Goal: Complete application form: Complete application form

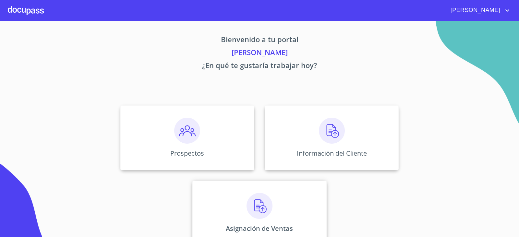
scroll to position [14, 0]
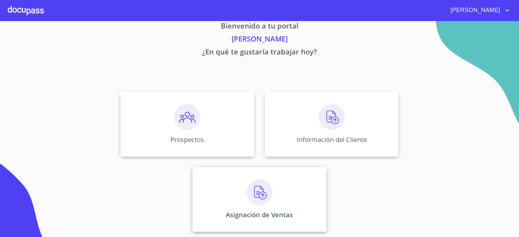
click at [252, 192] on img at bounding box center [260, 192] width 26 height 26
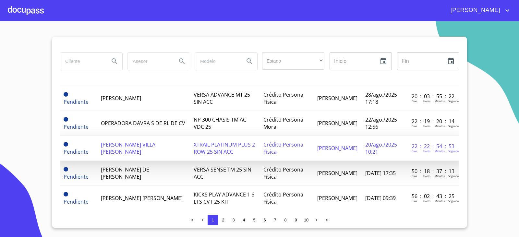
scroll to position [65, 0]
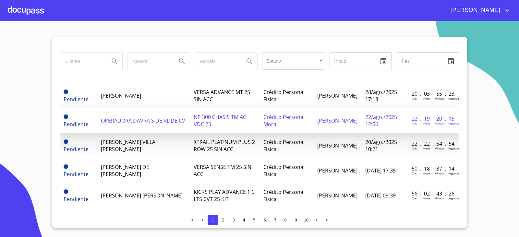
click at [141, 123] on span "OPERADORA DAVRA S DE RL DE CV" at bounding box center [143, 120] width 84 height 7
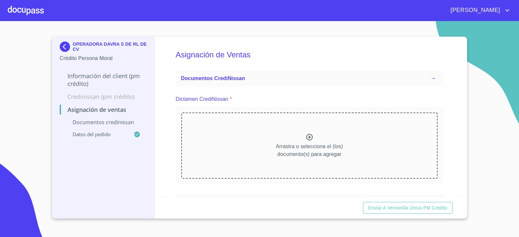
click at [306, 137] on icon at bounding box center [310, 137] width 8 height 8
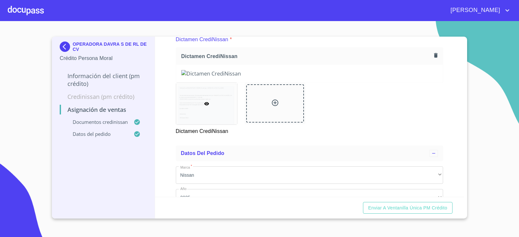
scroll to position [65, 0]
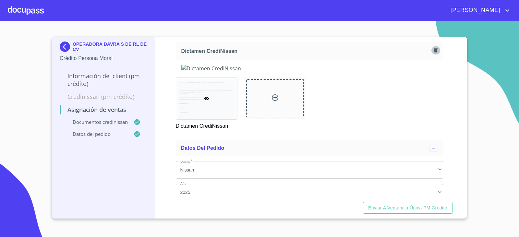
click at [433, 47] on icon "button" at bounding box center [436, 50] width 6 height 6
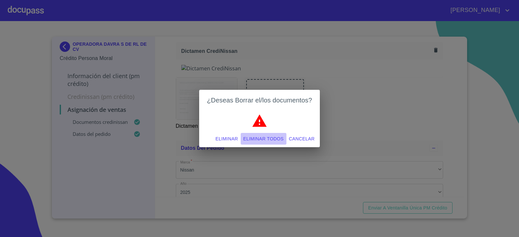
click at [274, 139] on span "Eliminar todos" at bounding box center [263, 139] width 41 height 8
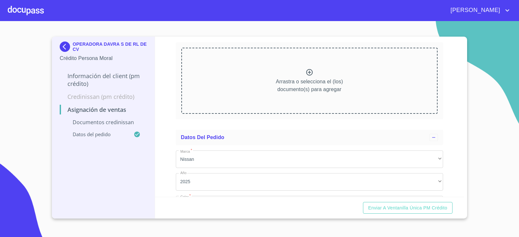
scroll to position [0, 0]
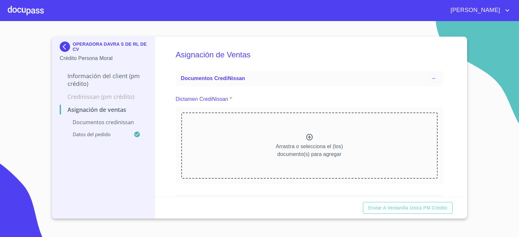
click at [307, 137] on icon at bounding box center [310, 137] width 8 height 8
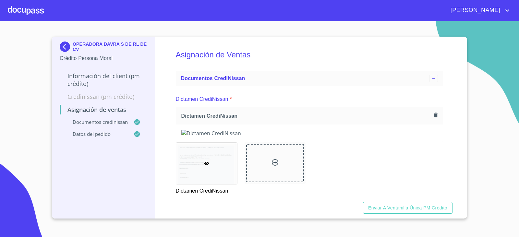
click at [434, 115] on icon "button" at bounding box center [436, 115] width 4 height 5
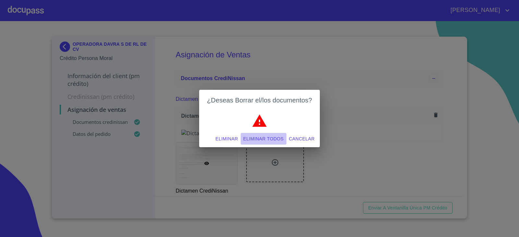
click at [262, 136] on span "Eliminar todos" at bounding box center [263, 139] width 41 height 8
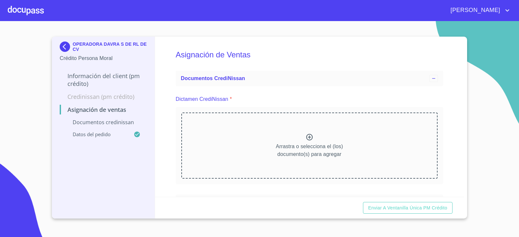
click at [309, 138] on icon at bounding box center [310, 137] width 8 height 8
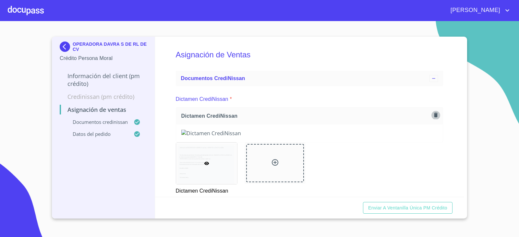
click at [433, 115] on icon "button" at bounding box center [436, 115] width 6 height 6
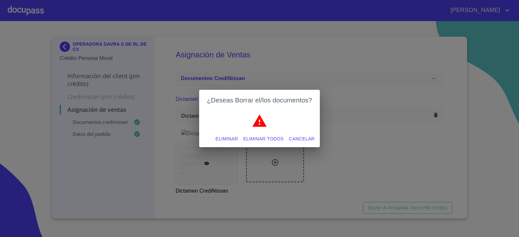
click at [253, 140] on span "Eliminar todos" at bounding box center [263, 139] width 41 height 8
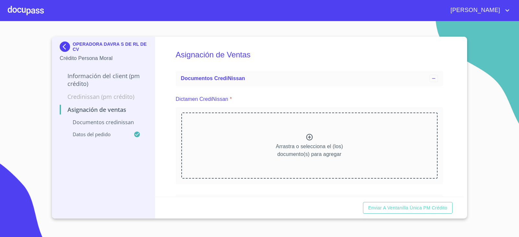
click at [307, 139] on icon at bounding box center [310, 137] width 8 height 8
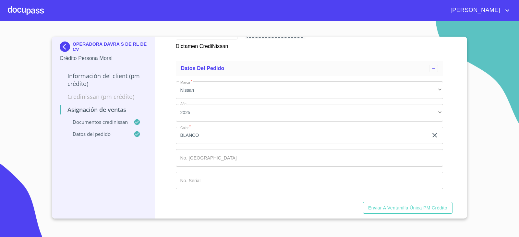
scroll to position [261, 0]
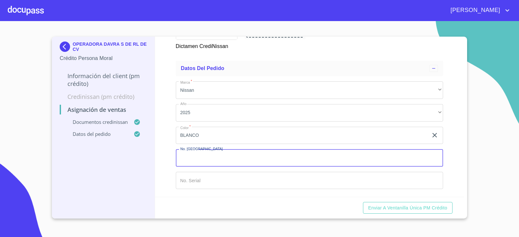
click at [212, 159] on input "Marca   *" at bounding box center [310, 158] width 268 height 18
type input "149252"
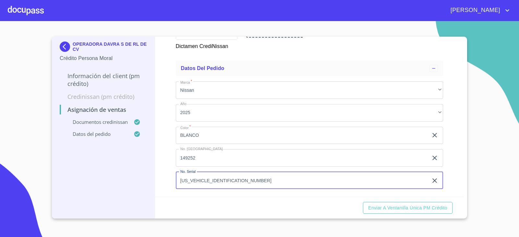
type input "[US_VEHICLE_IDENTIFICATION_NUMBER]"
click at [315, 198] on div "Enviar a Ventanilla única PM crédito" at bounding box center [309, 208] width 309 height 22
click at [393, 211] on span "Enviar a Ventanilla única PM crédito" at bounding box center [407, 208] width 79 height 8
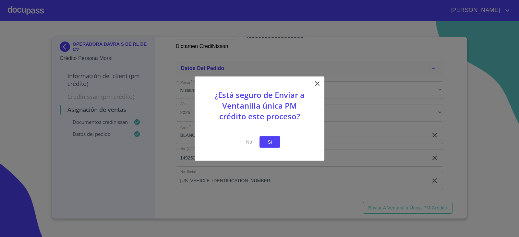
click at [268, 138] on span "Si" at bounding box center [270, 142] width 10 height 8
